Goal: Information Seeking & Learning: Learn about a topic

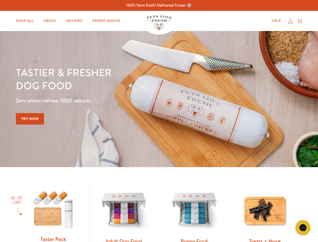
click at [159, 121] on div "Tastier & fresher dog food Zero preservatives. 100% natural. Try Now" at bounding box center [111, 99] width 191 height 66
click at [303, 227] on icon "Gorgias live chat" at bounding box center [302, 227] width 5 height 5
